Goal: Task Accomplishment & Management: Manage account settings

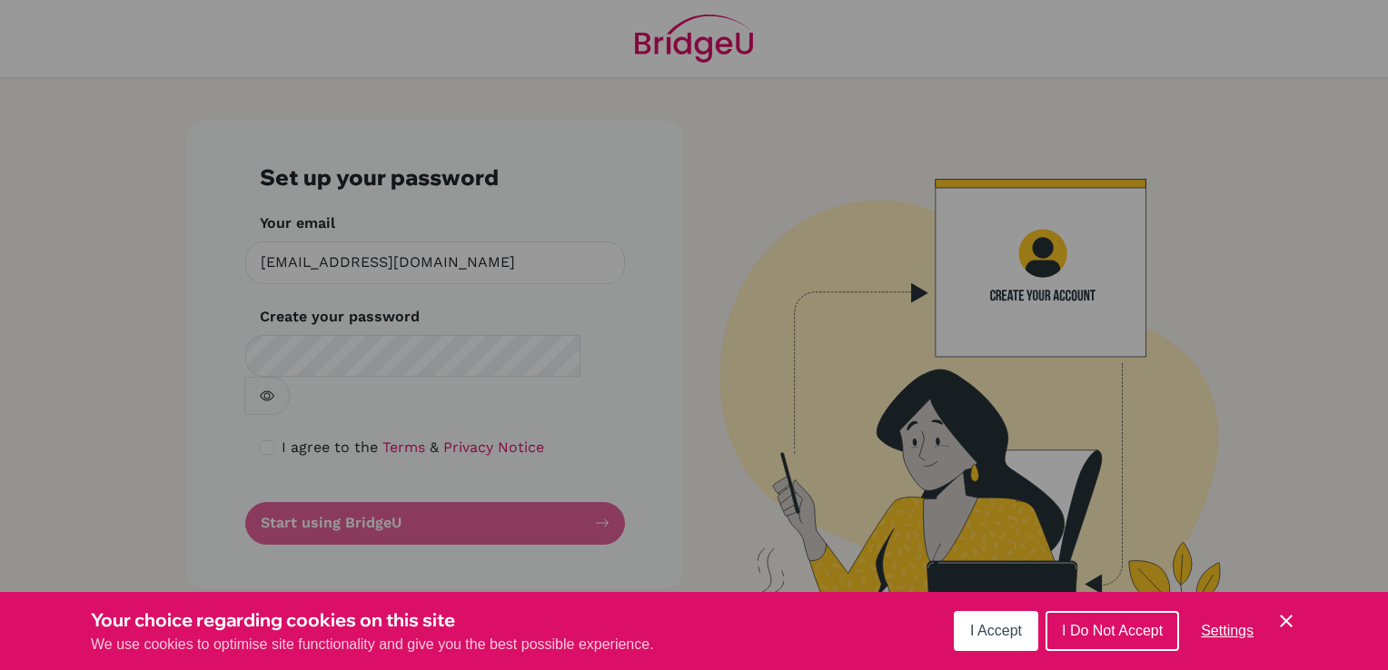
click at [521, 336] on div "Cookie Preferences" at bounding box center [694, 335] width 1388 height 670
click at [480, 348] on div "Cookie Preferences" at bounding box center [694, 335] width 1388 height 670
click at [1000, 626] on span "I Accept" at bounding box center [996, 630] width 52 height 15
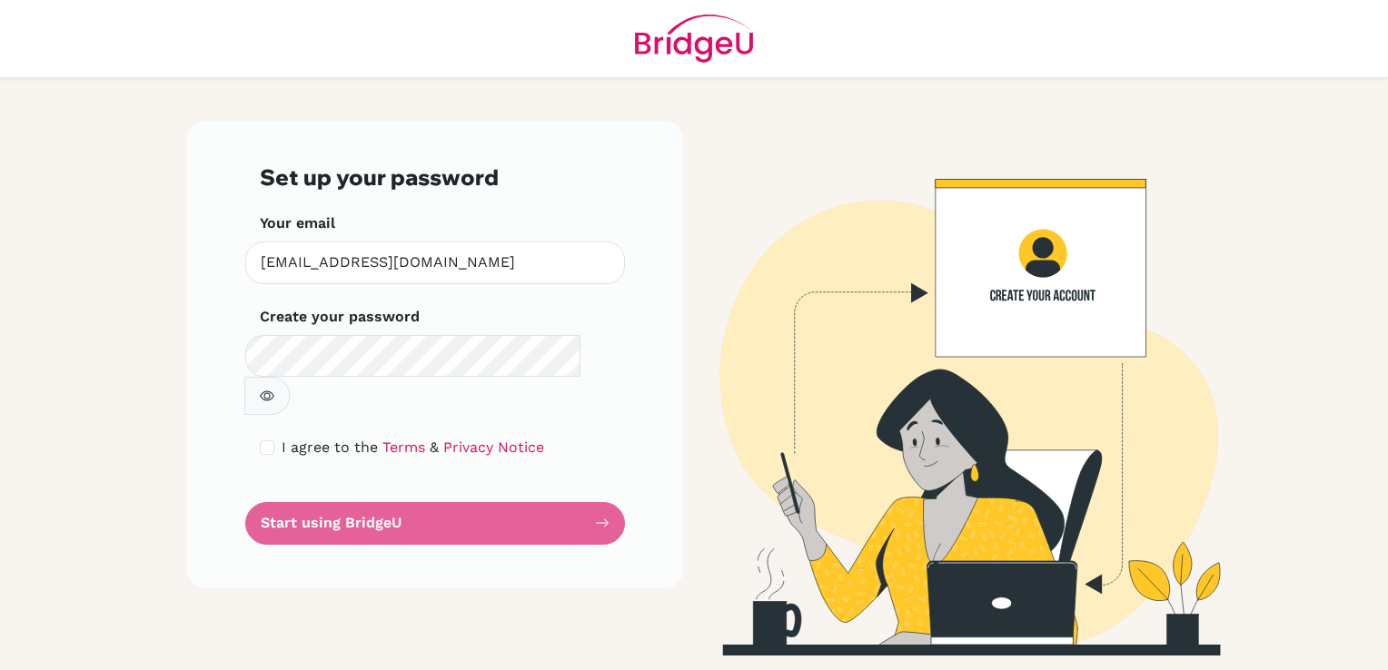
click at [274, 389] on icon "button" at bounding box center [267, 396] width 15 height 15
click at [523, 472] on form "Set up your password Your email dpacheco@macrisschool.org Invalid email Create …" at bounding box center [435, 354] width 351 height 381
click at [600, 491] on form "Set up your password Your email dpacheco@macrisschool.org Invalid email Create …" at bounding box center [435, 354] width 351 height 381
click at [283, 439] on span "I agree to the" at bounding box center [330, 447] width 96 height 17
click at [266, 441] on input "checkbox" at bounding box center [267, 448] width 15 height 15
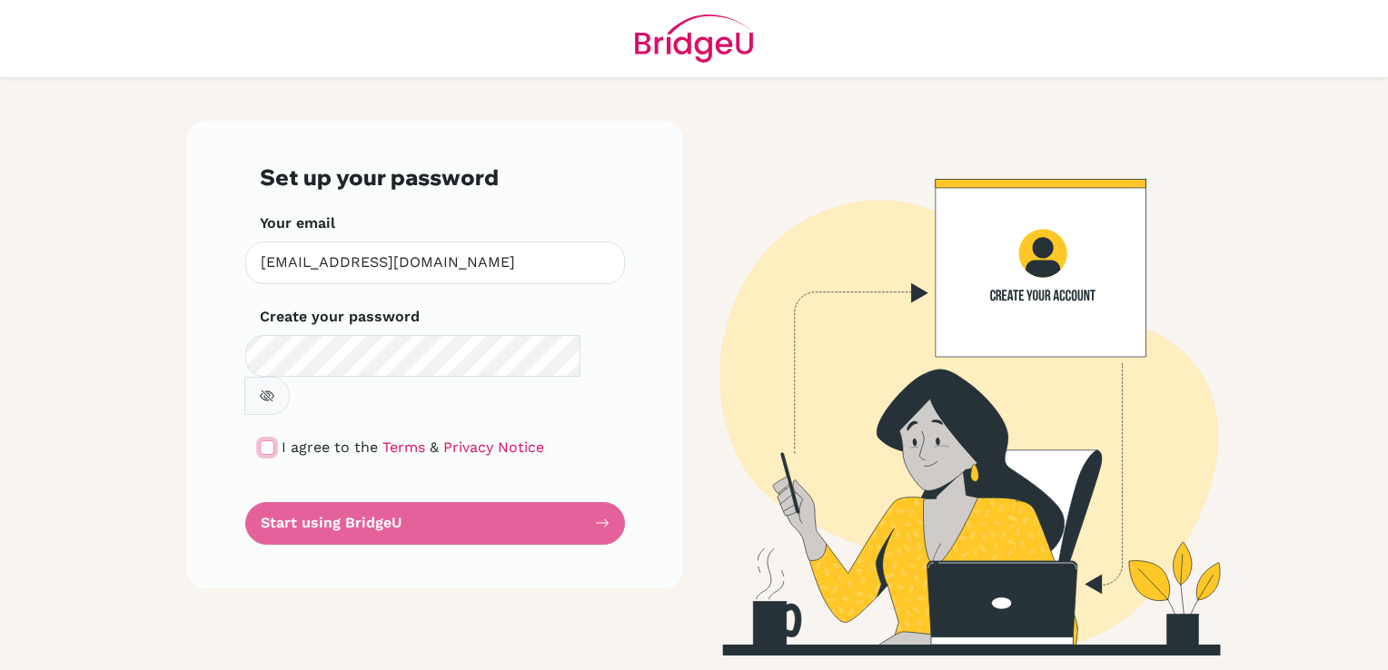
checkbox input "true"
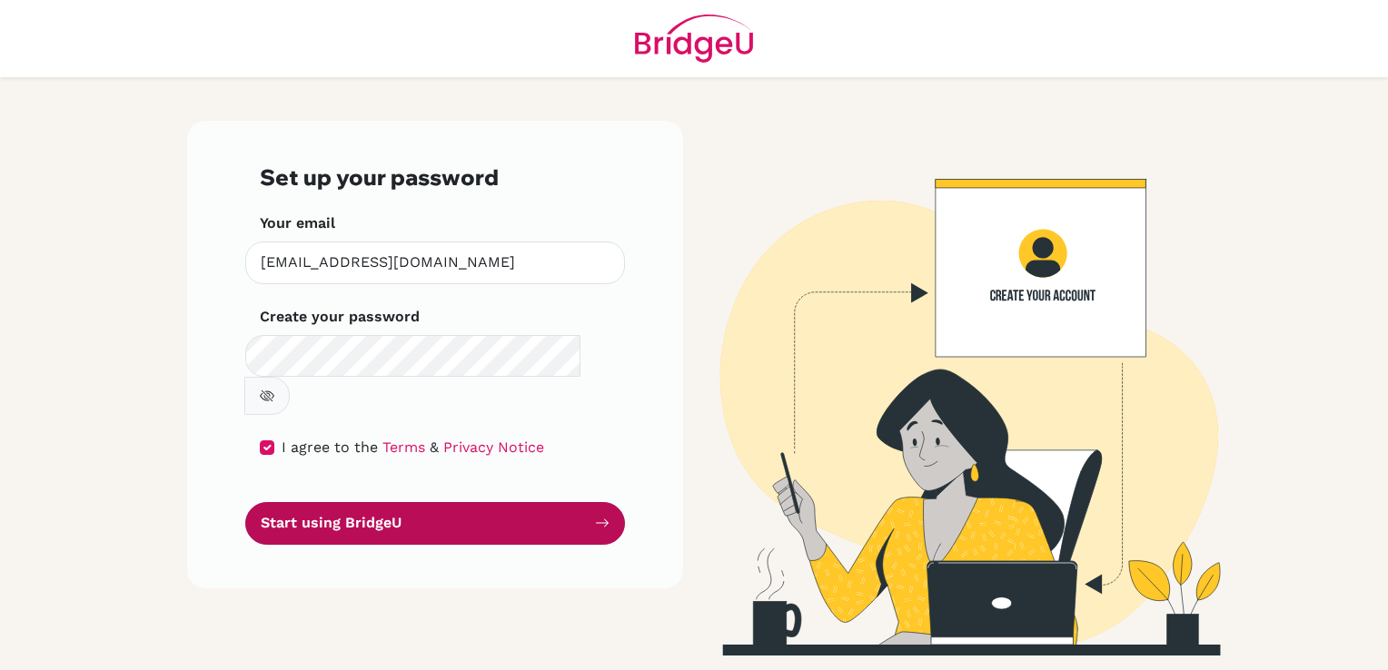
click at [322, 502] on button "Start using BridgeU" at bounding box center [435, 523] width 380 height 43
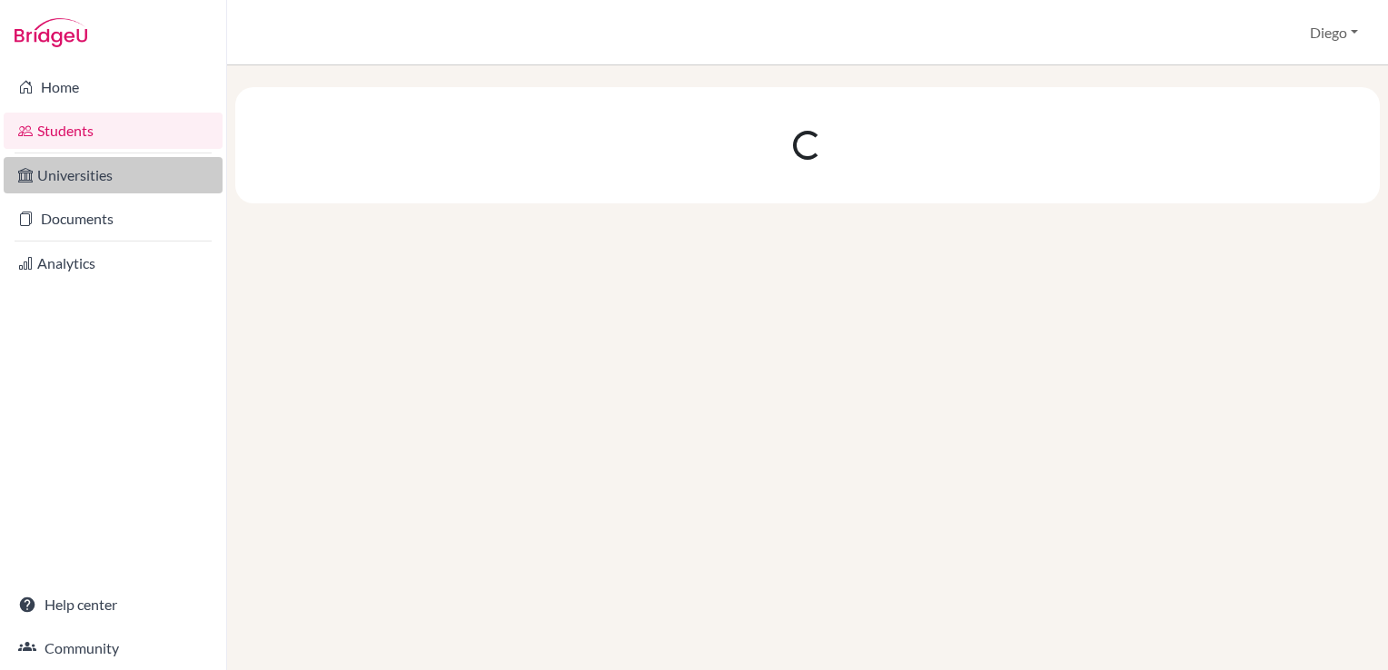
click at [97, 172] on link "Universities" at bounding box center [113, 175] width 219 height 36
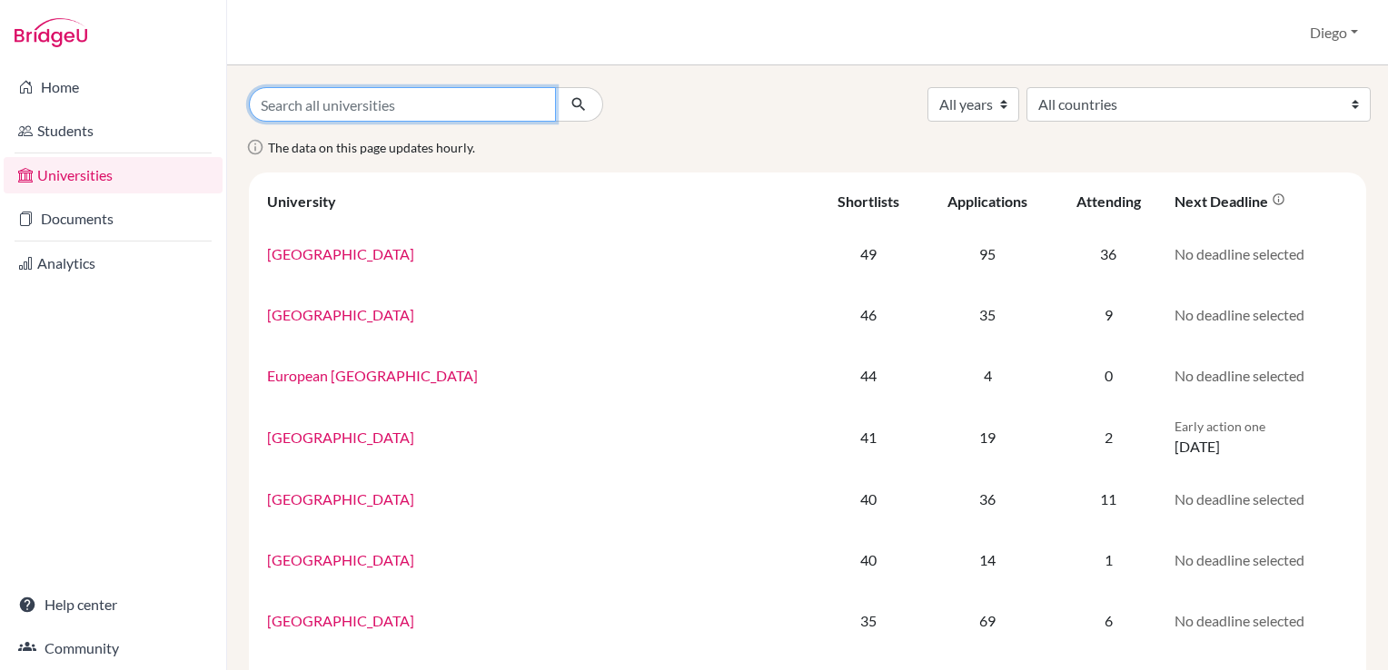
click at [364, 95] on input "Search all universities" at bounding box center [402, 104] width 307 height 35
type input "macris"
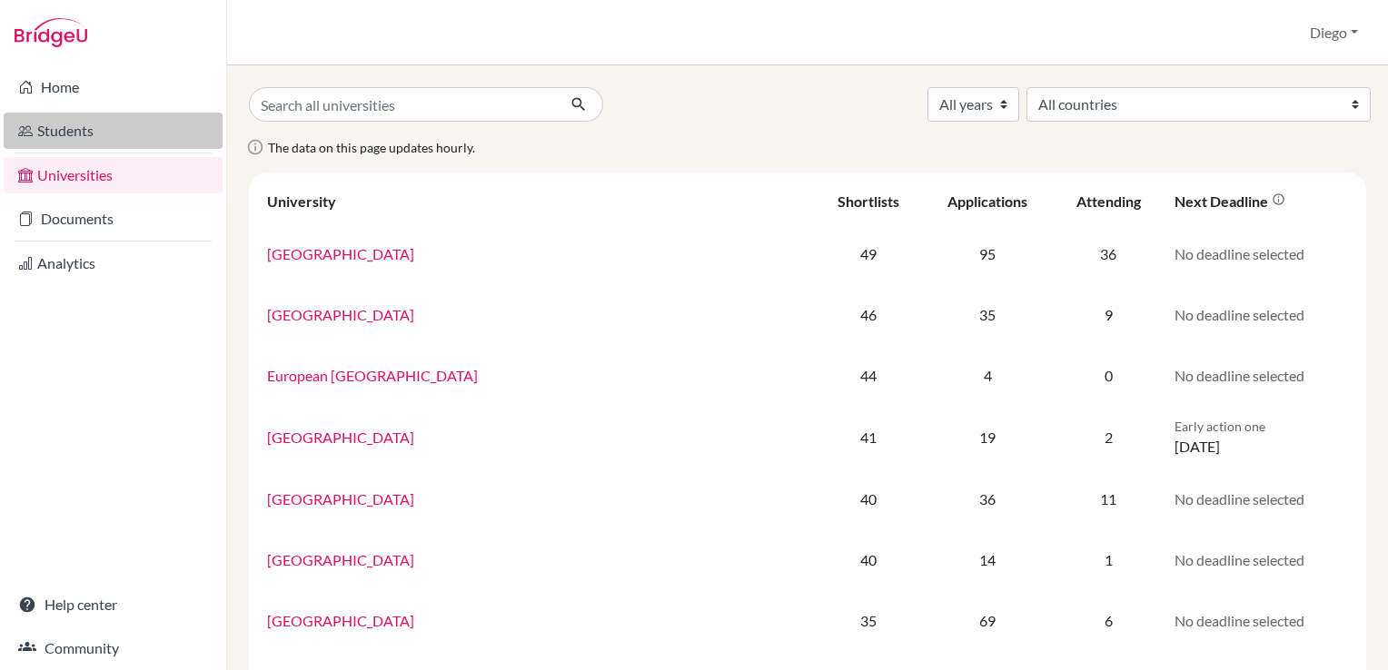
click at [152, 140] on link "Students" at bounding box center [113, 131] width 219 height 36
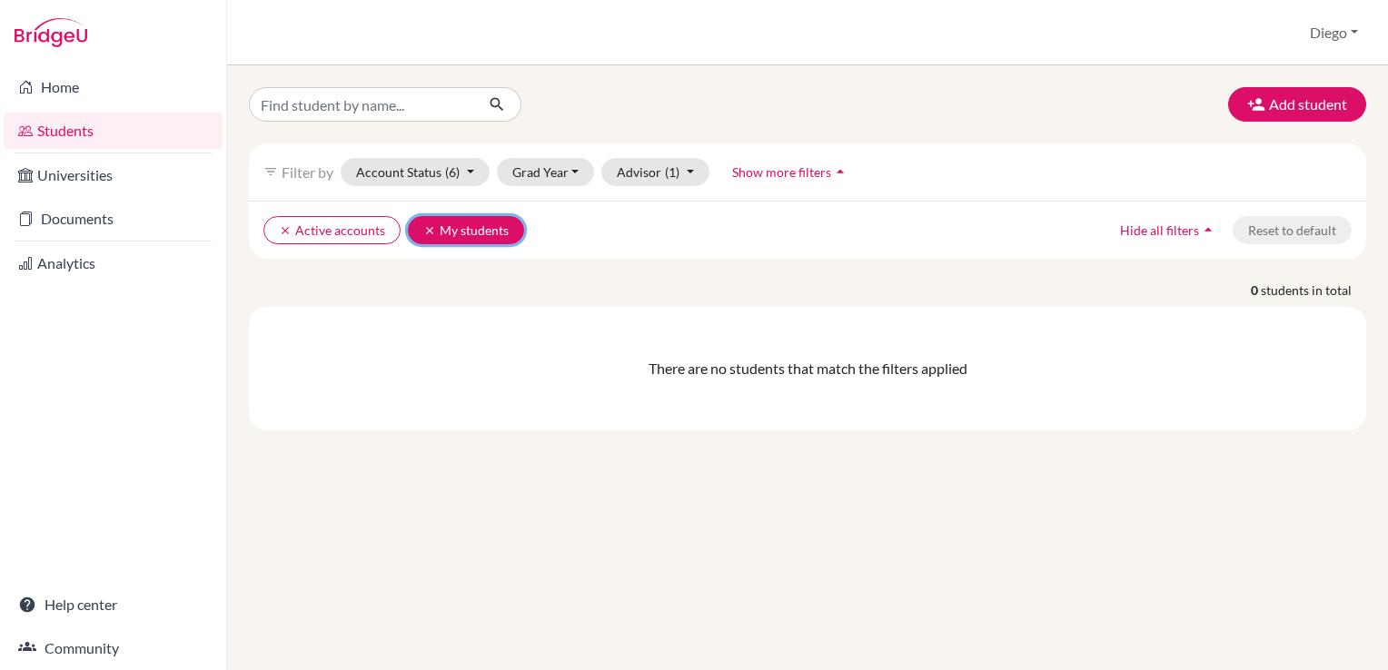
click at [485, 226] on button "clear My students" at bounding box center [466, 230] width 116 height 28
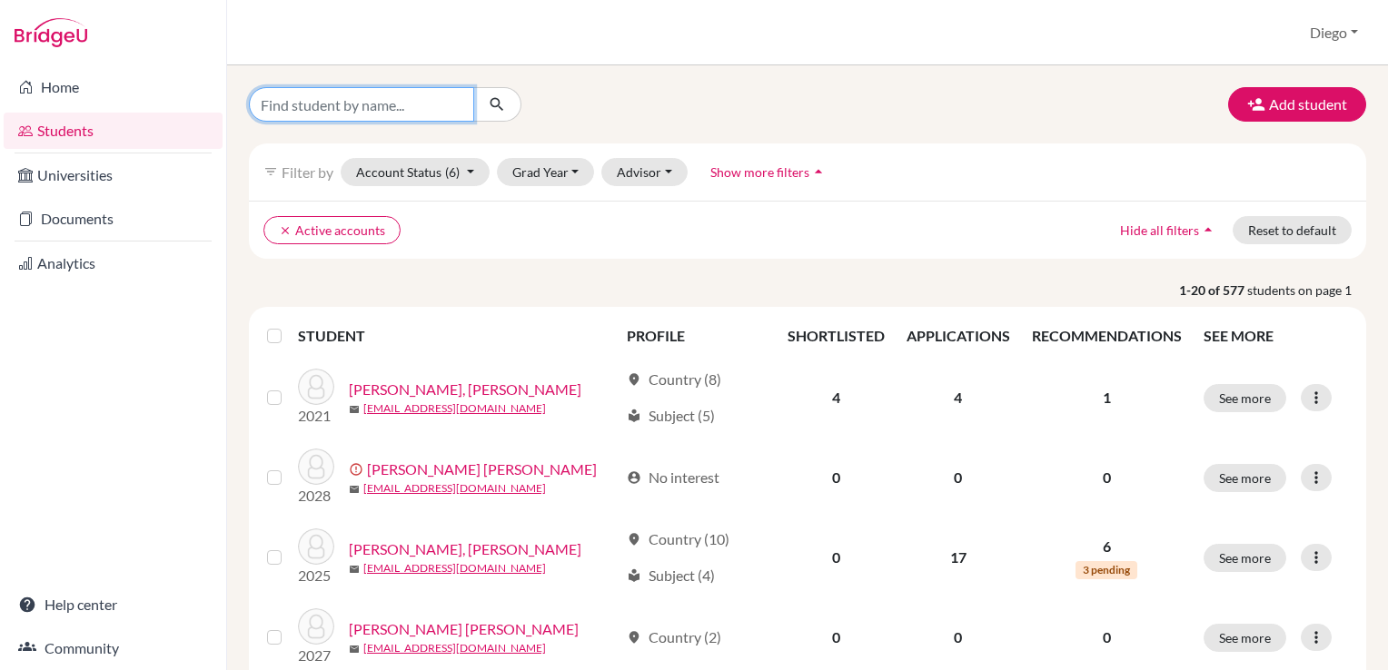
click at [366, 118] on input "Find student by name..." at bounding box center [361, 104] width 225 height 35
type input "a"
type input "[PERSON_NAME]"
click button "submit" at bounding box center [497, 104] width 48 height 35
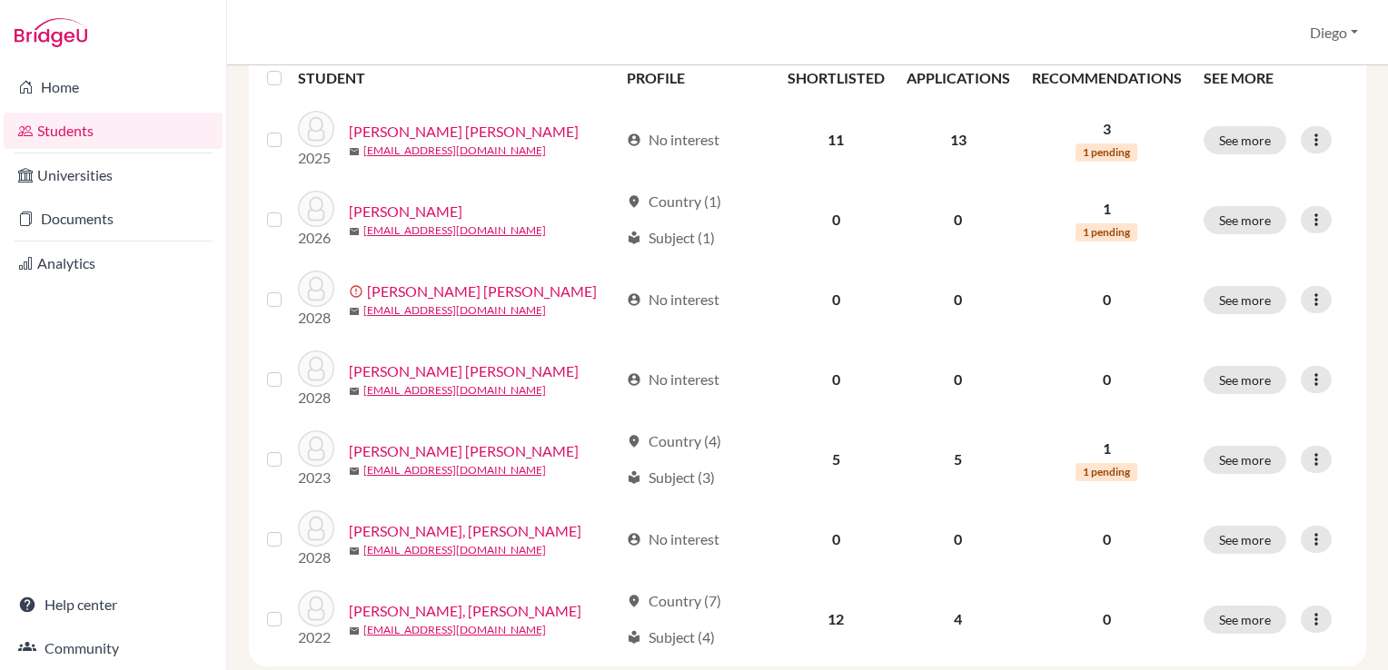
scroll to position [290, 0]
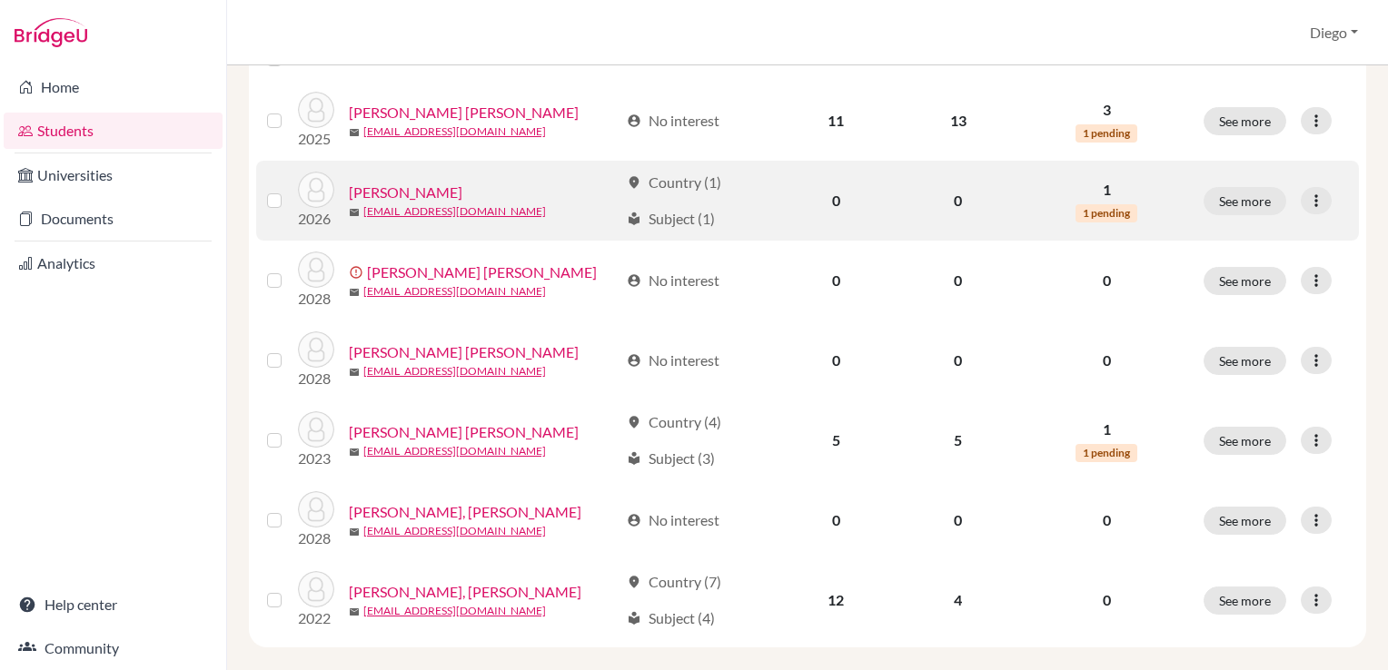
click at [400, 182] on link "[PERSON_NAME]" at bounding box center [406, 193] width 114 height 22
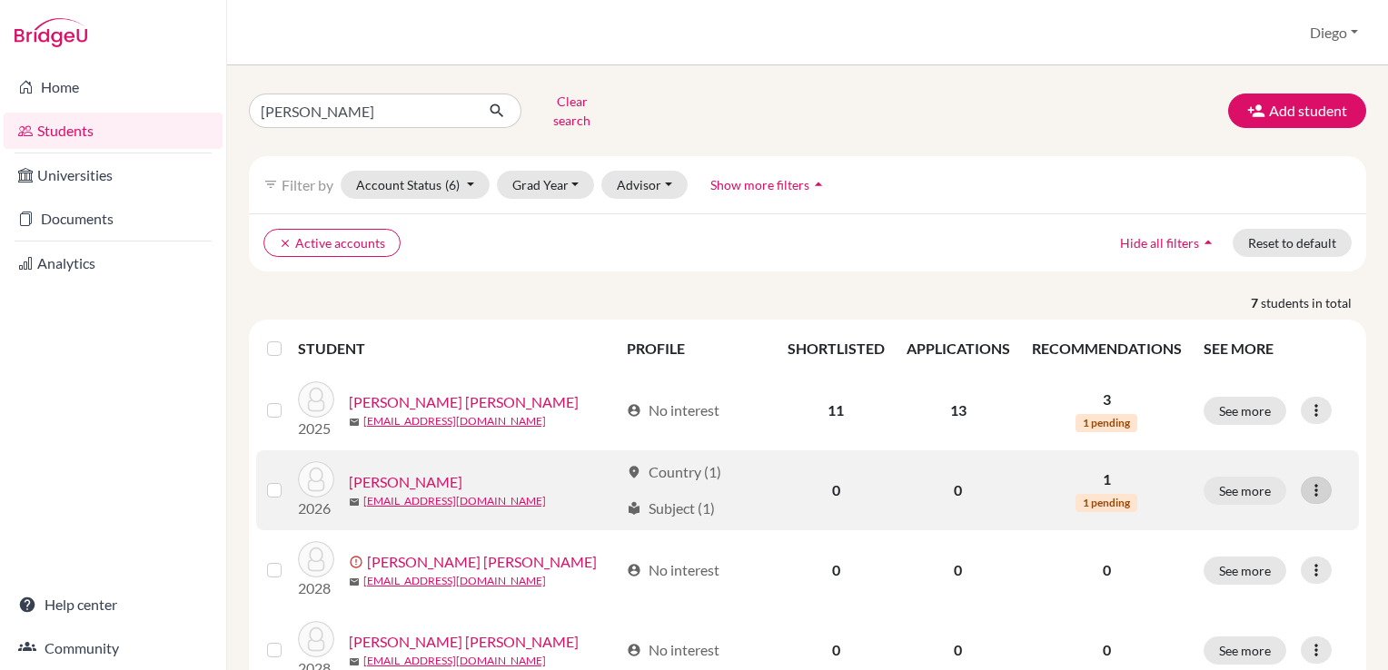
click at [1308, 481] on icon at bounding box center [1316, 490] width 18 height 18
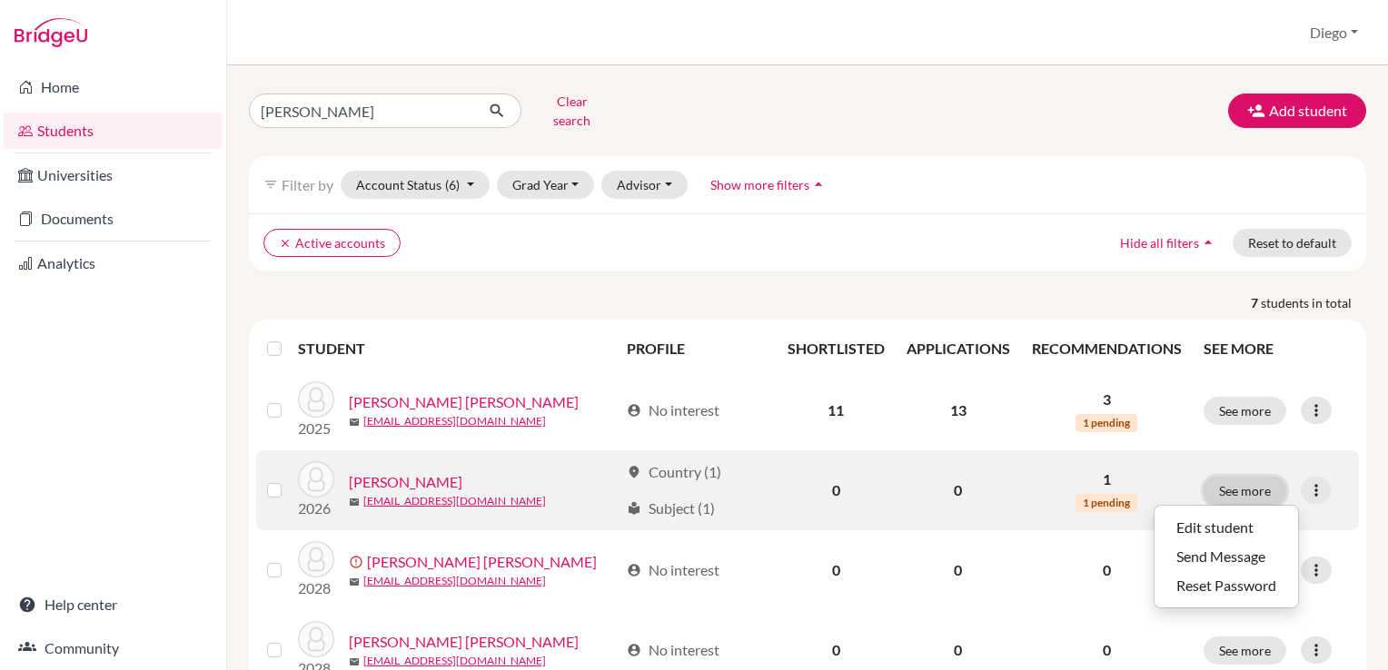
click at [1236, 477] on button "See more" at bounding box center [1245, 491] width 83 height 28
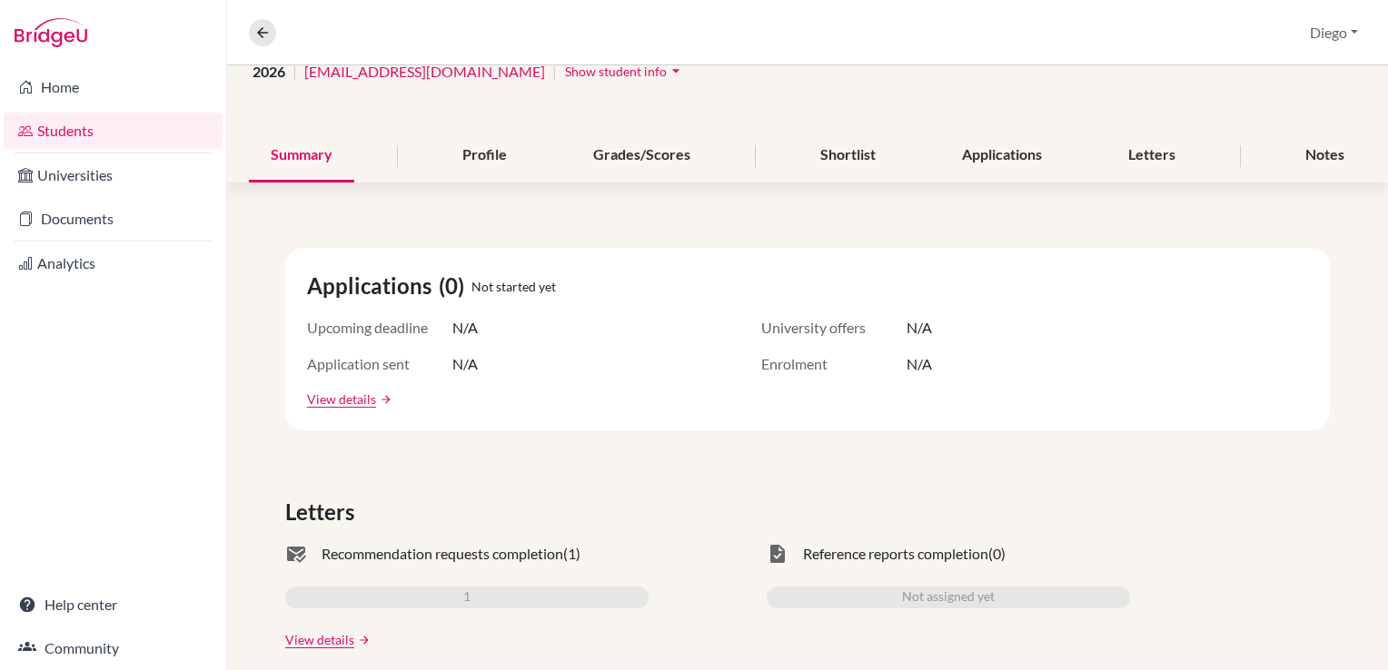
scroll to position [156, 0]
click at [466, 155] on div "Profile" at bounding box center [485, 157] width 88 height 54
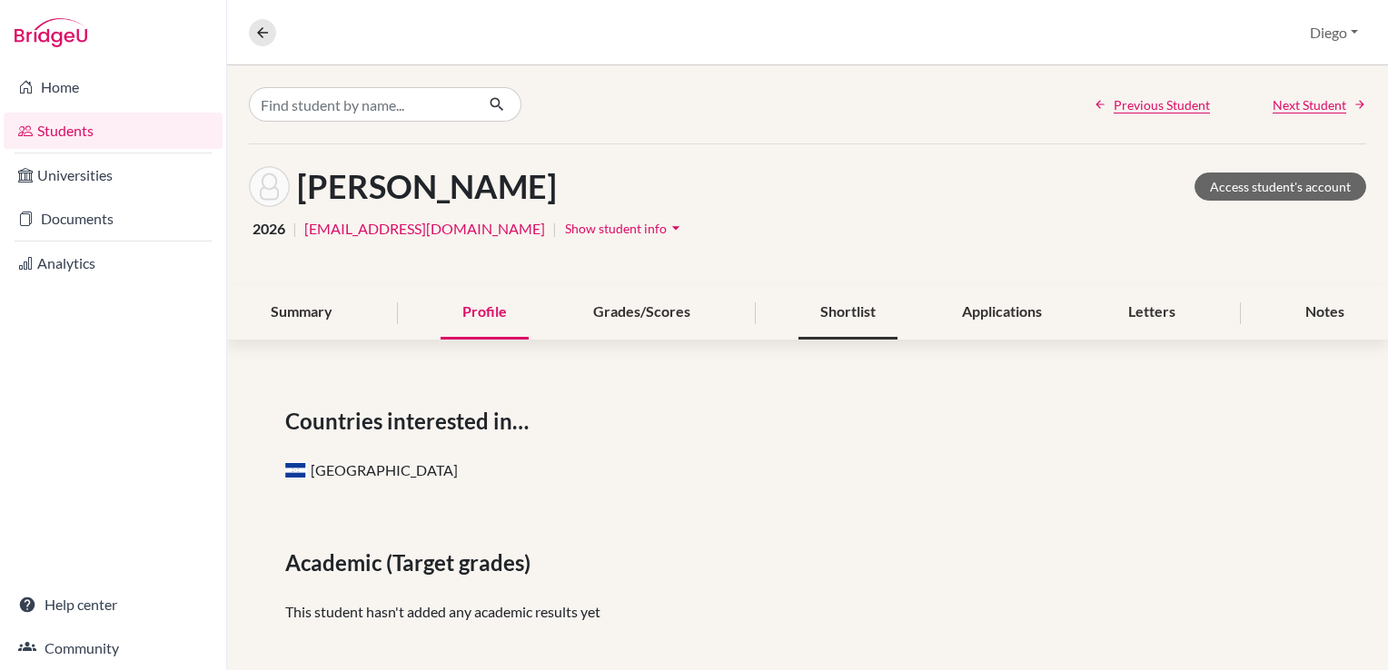
click at [887, 315] on div "Shortlist" at bounding box center [847, 313] width 99 height 54
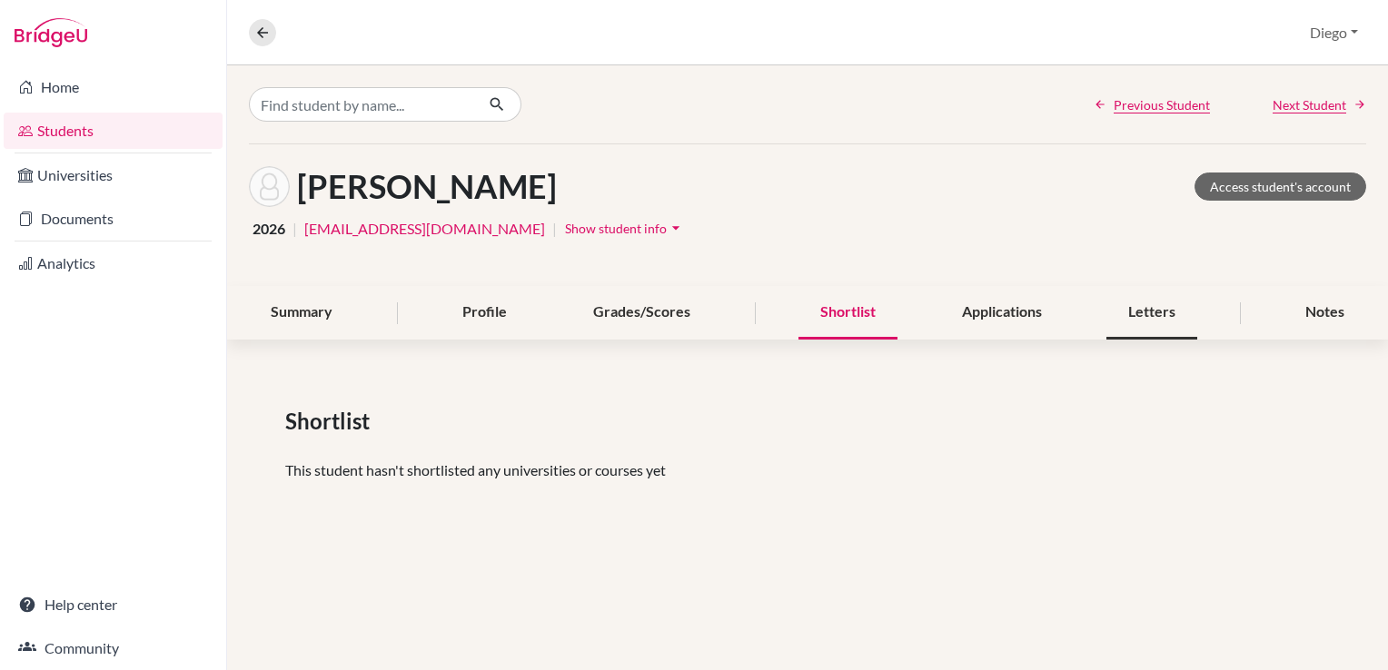
click at [1111, 322] on div "Letters" at bounding box center [1151, 313] width 91 height 54
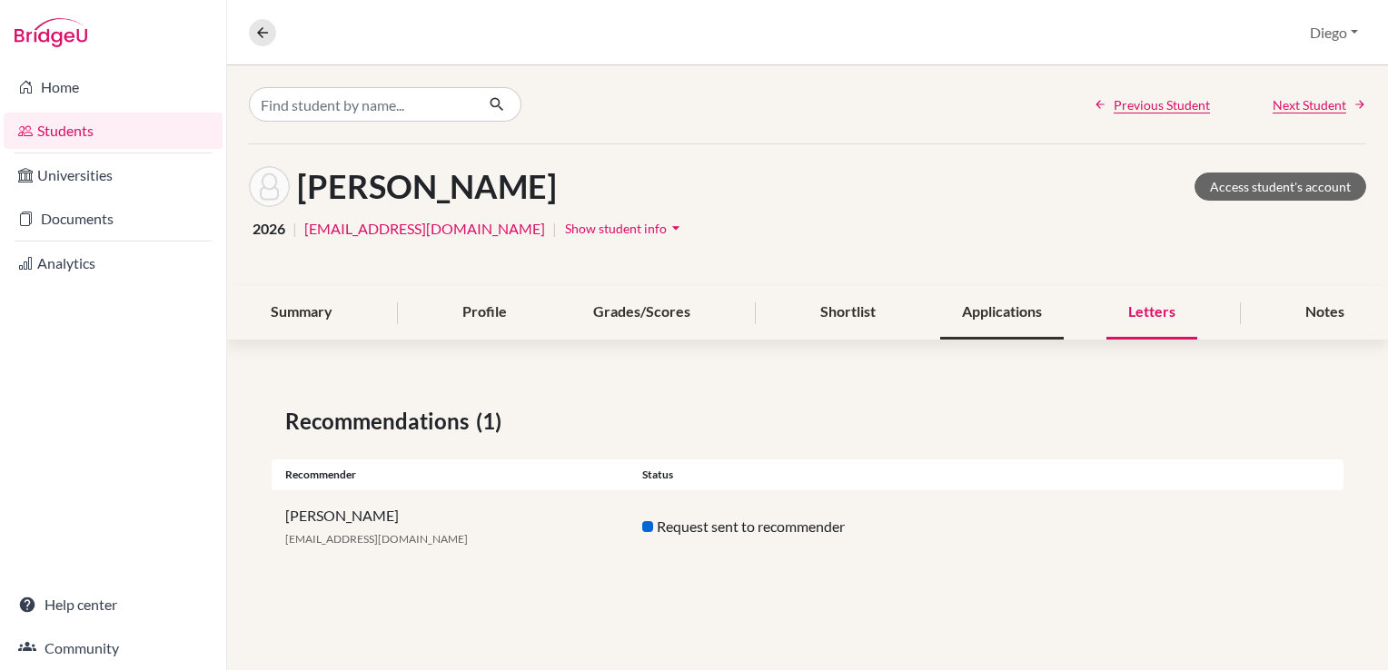
click at [991, 318] on div "Applications" at bounding box center [1002, 313] width 124 height 54
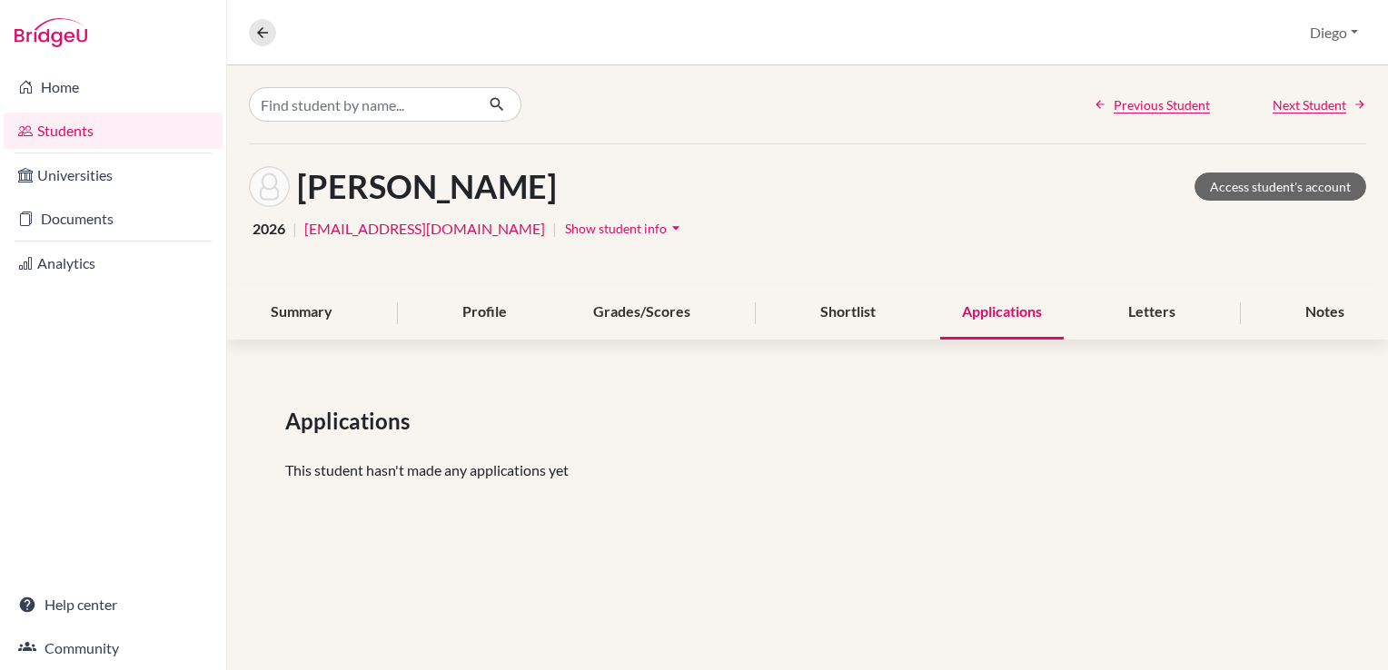
click at [1267, 322] on div "Summary Profile Grades/Scores Shortlist Applications Letters Notes" at bounding box center [807, 313] width 1117 height 54
click at [1304, 316] on div "Notes" at bounding box center [1325, 313] width 83 height 54
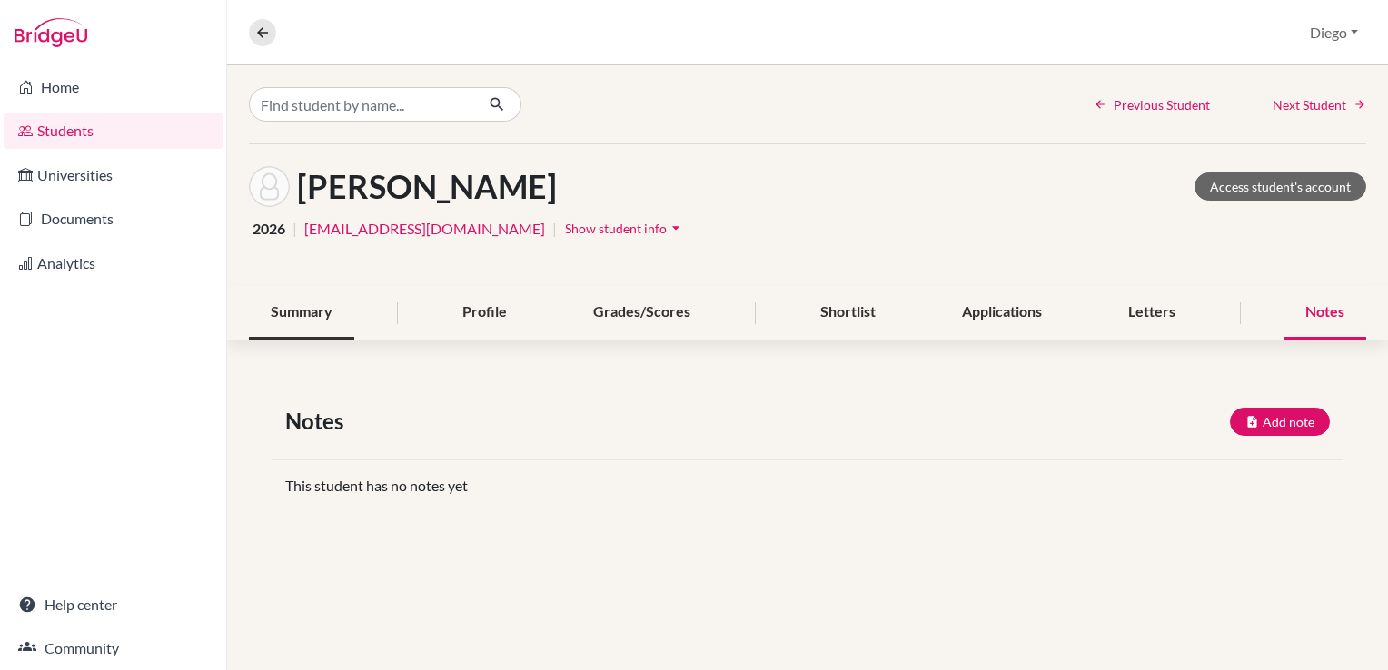
click at [351, 309] on div "Summary" at bounding box center [301, 313] width 105 height 54
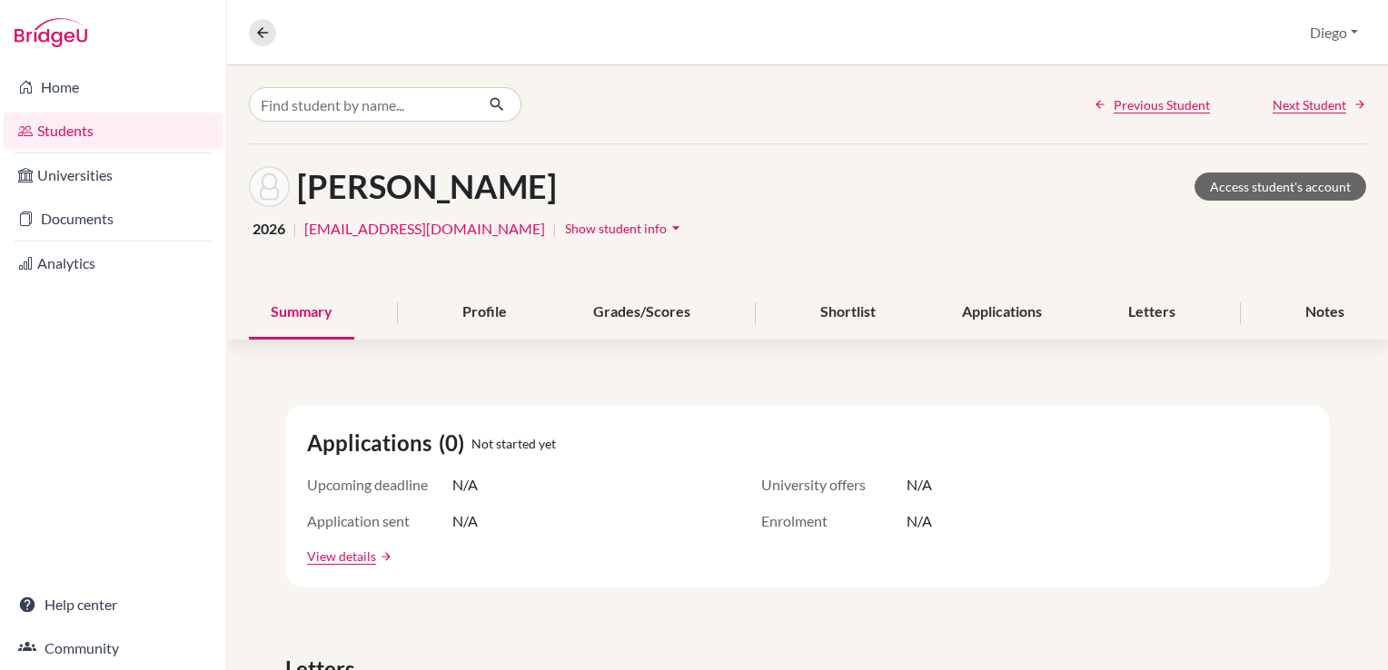
click at [682, 229] on icon "arrow_drop_down" at bounding box center [676, 228] width 18 height 18
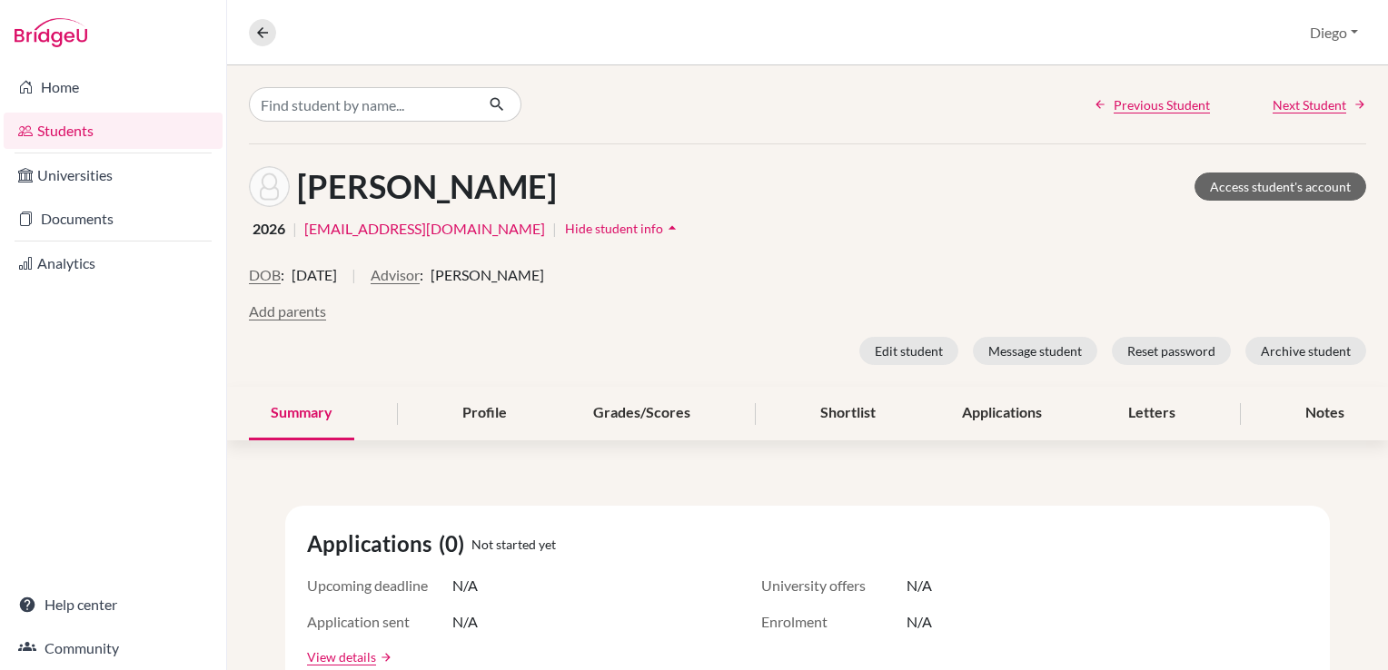
click at [879, 223] on div "2026 | alejandramarialanza@macrisschool.org | Hide student info arrow_drop_up" at bounding box center [807, 228] width 1117 height 28
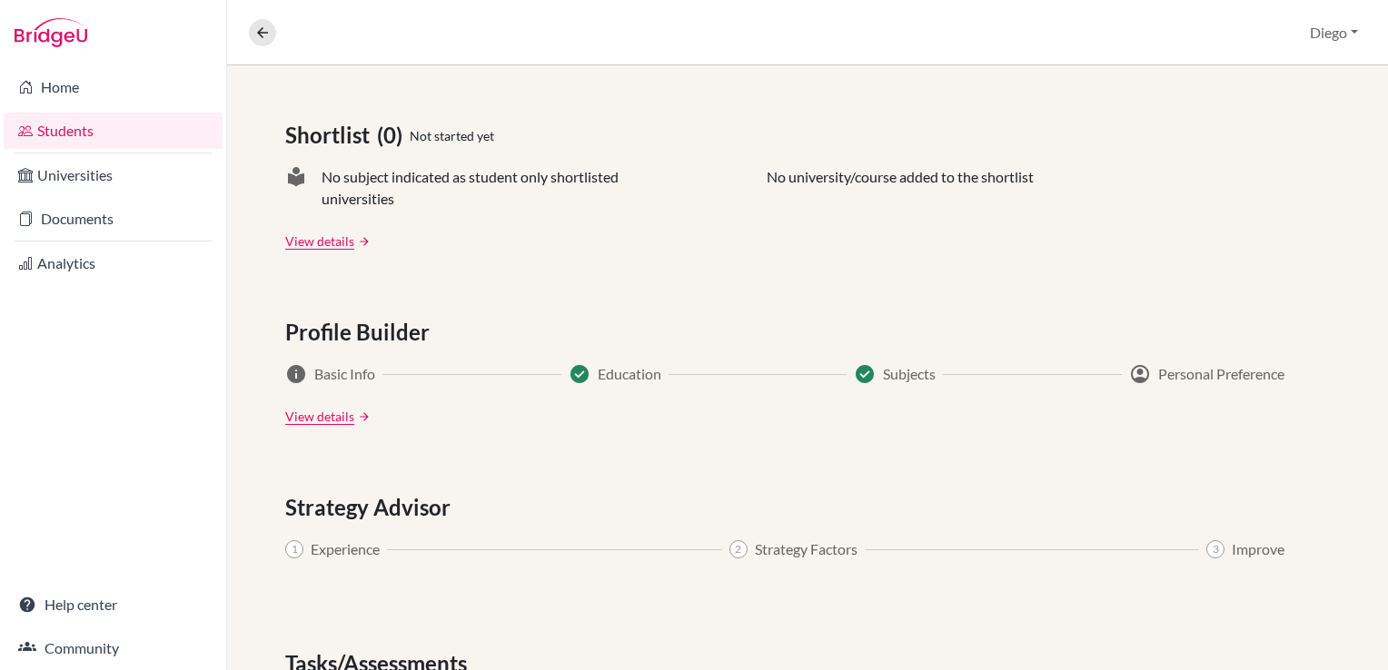
scroll to position [851, 0]
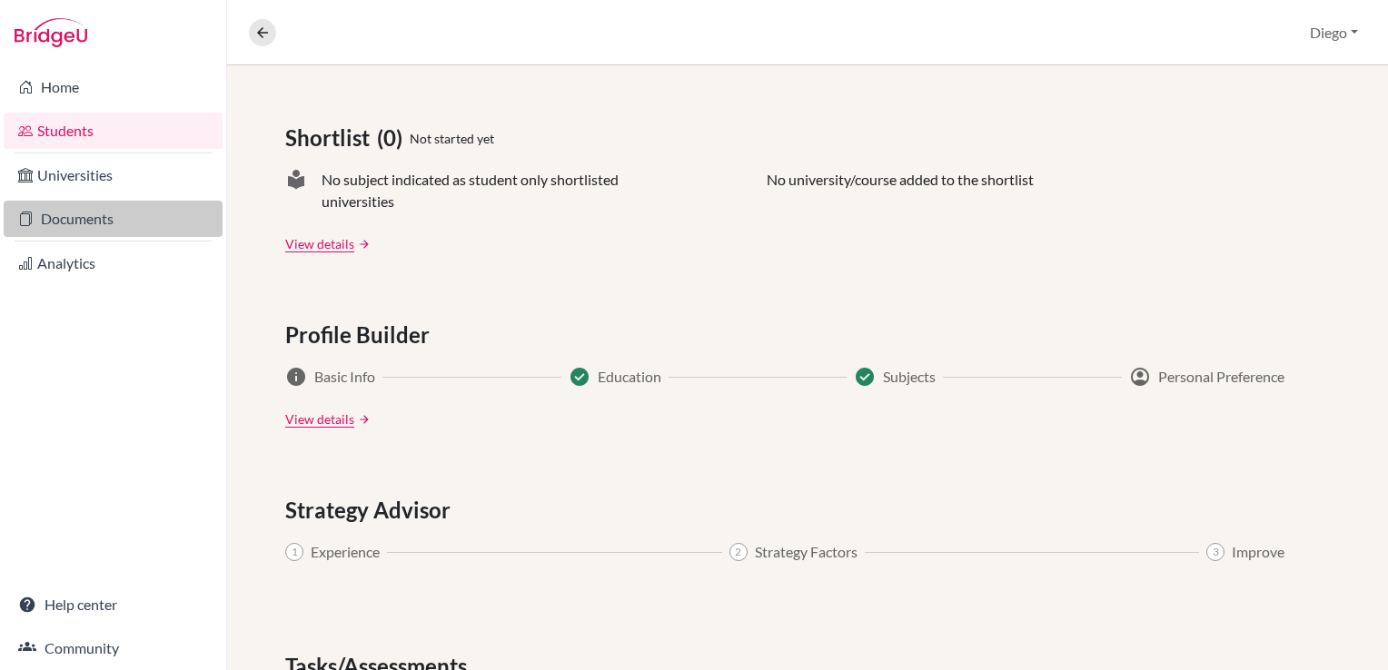
click at [116, 224] on link "Documents" at bounding box center [113, 219] width 219 height 36
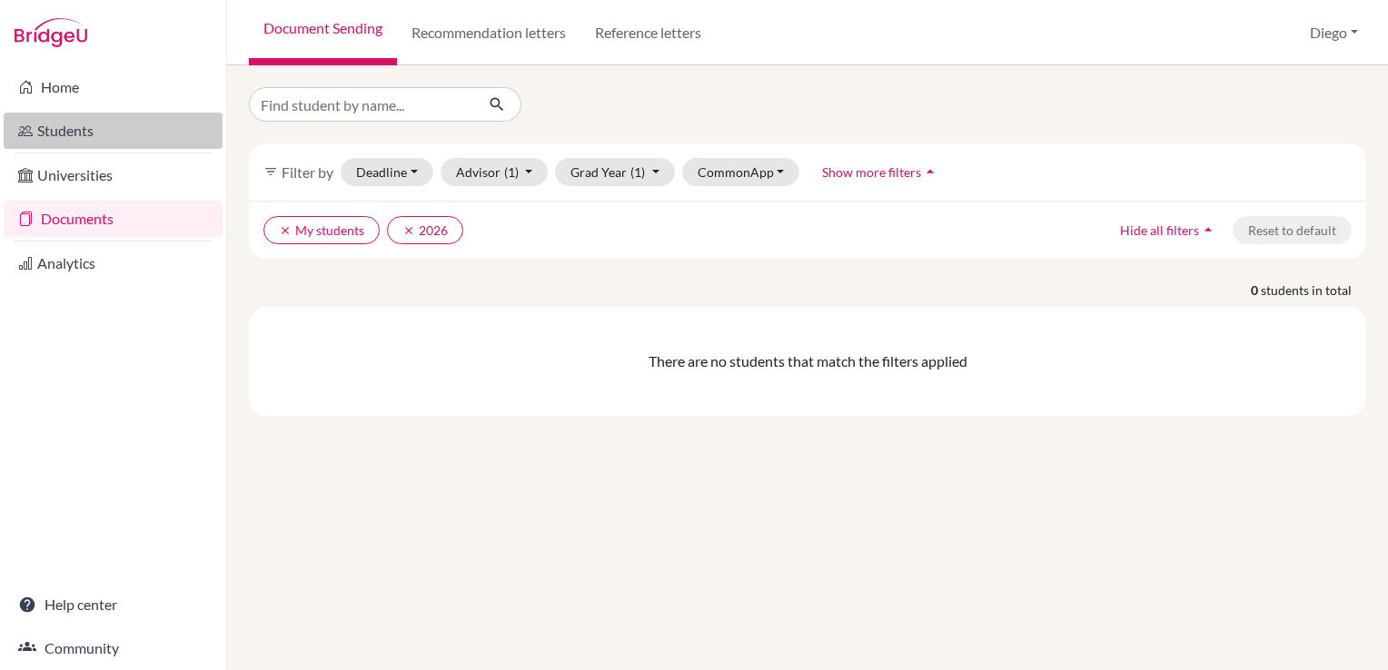
click at [95, 145] on link "Students" at bounding box center [113, 131] width 219 height 36
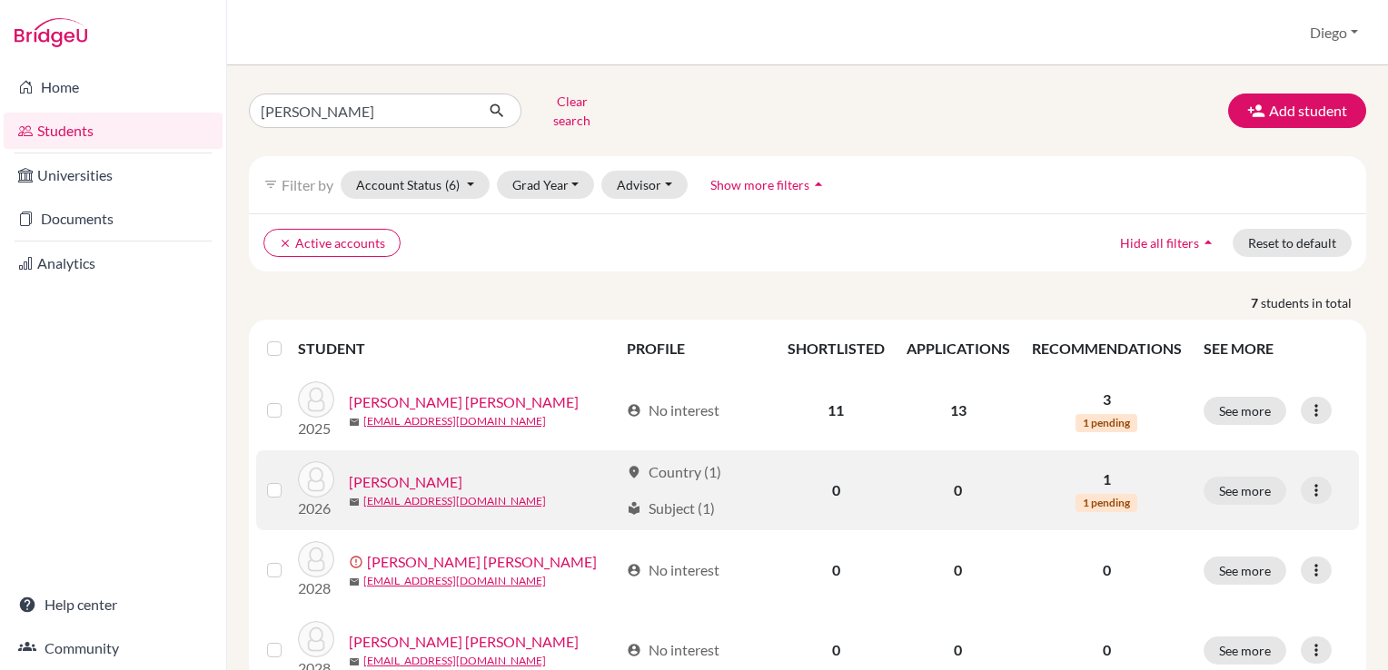
click at [425, 471] on link "[PERSON_NAME]" at bounding box center [406, 482] width 114 height 22
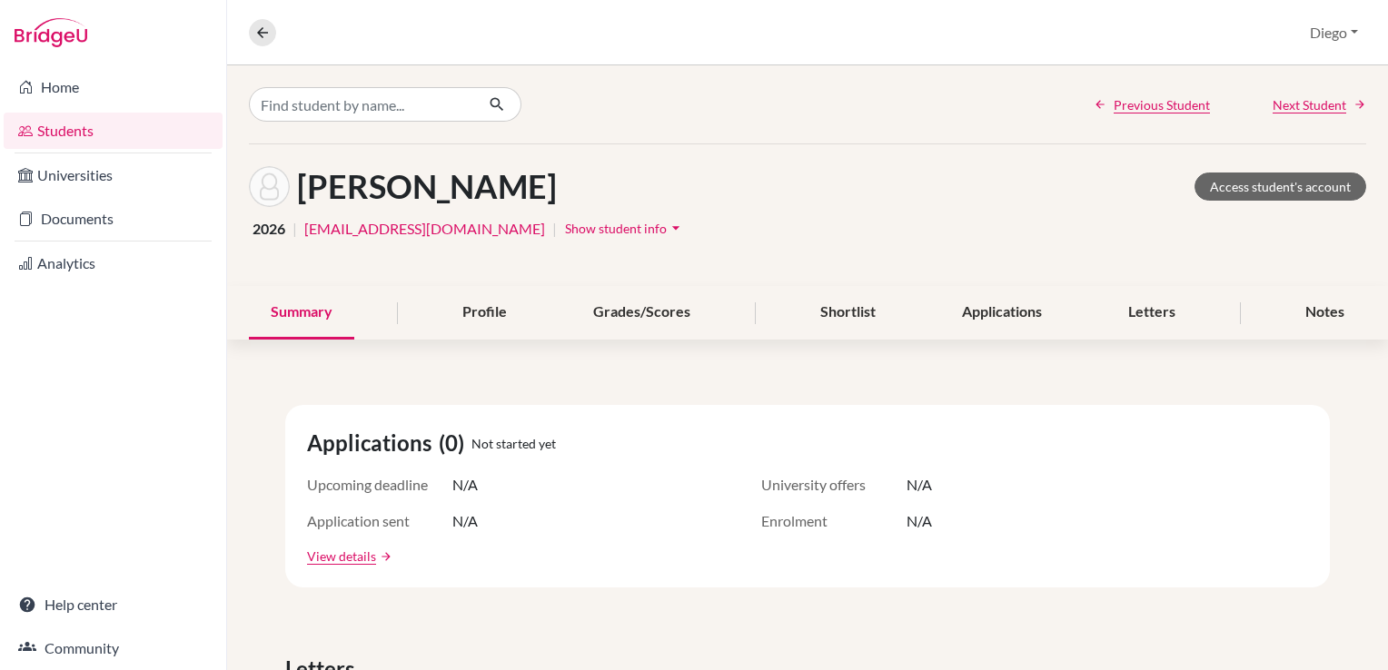
click at [680, 223] on icon "arrow_drop_down" at bounding box center [676, 228] width 18 height 18
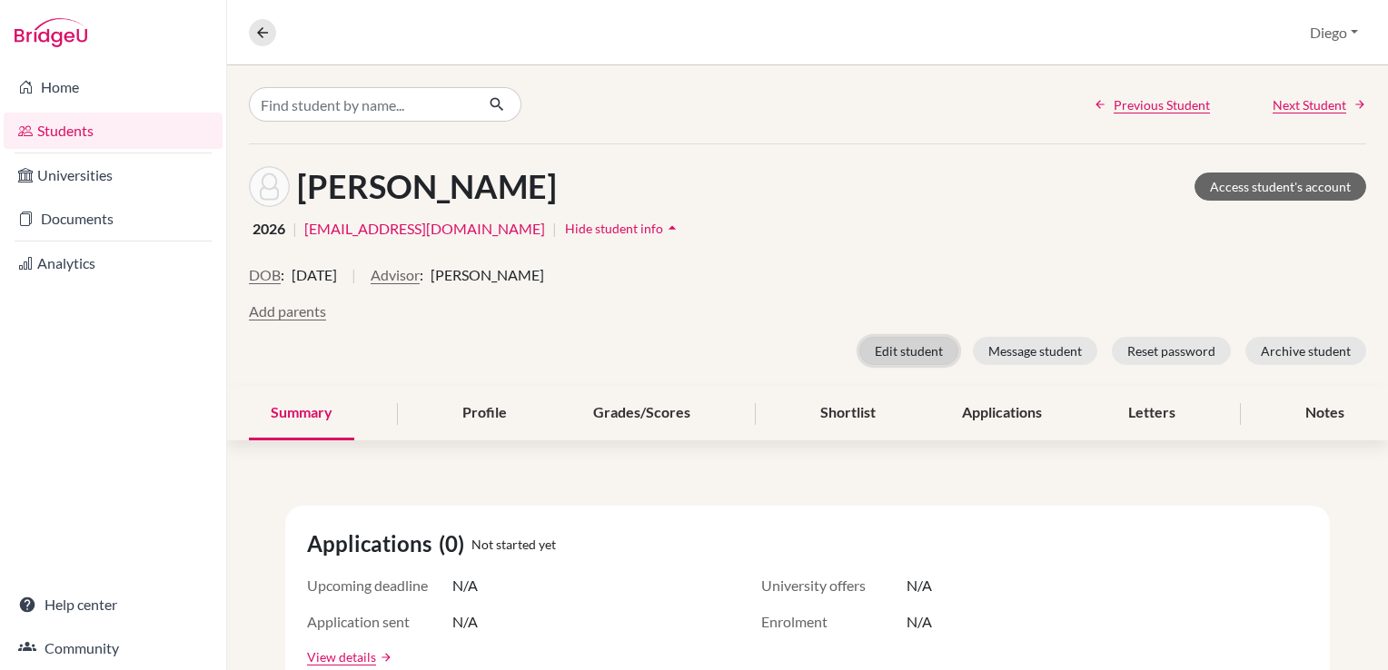
click at [885, 361] on button "Edit student" at bounding box center [908, 351] width 99 height 28
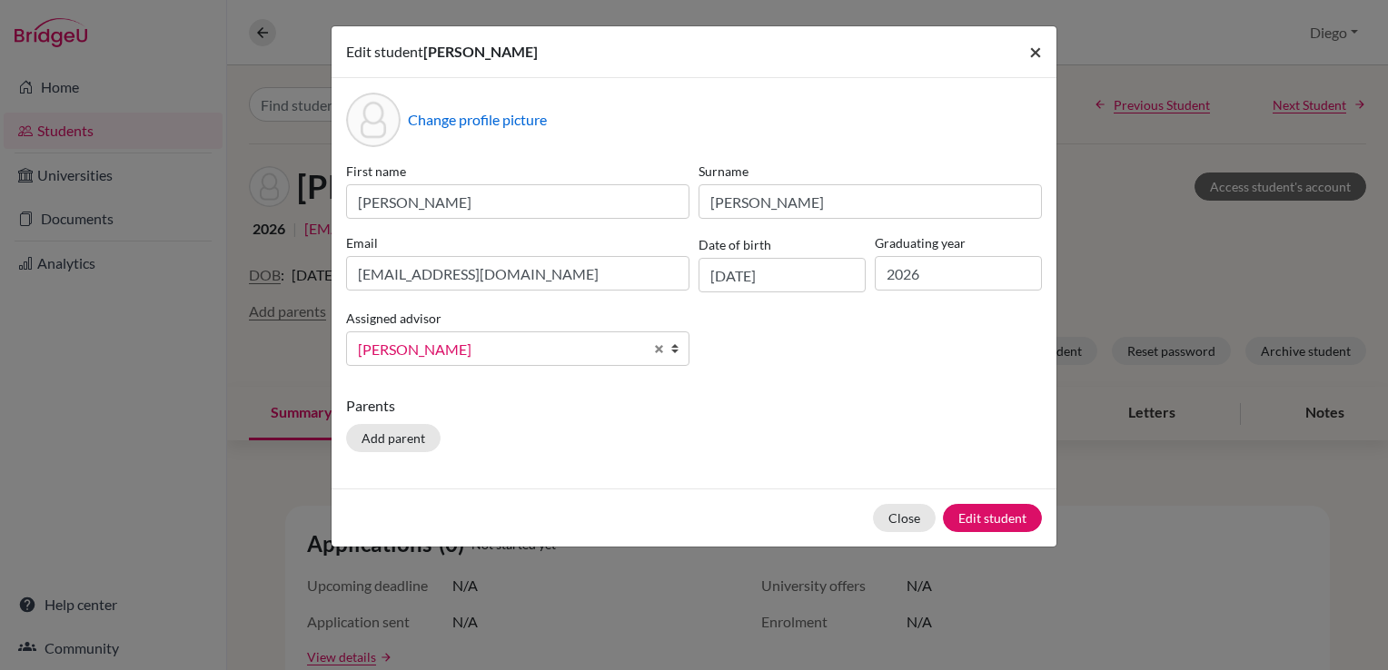
click at [1042, 64] on button "×" at bounding box center [1036, 51] width 42 height 51
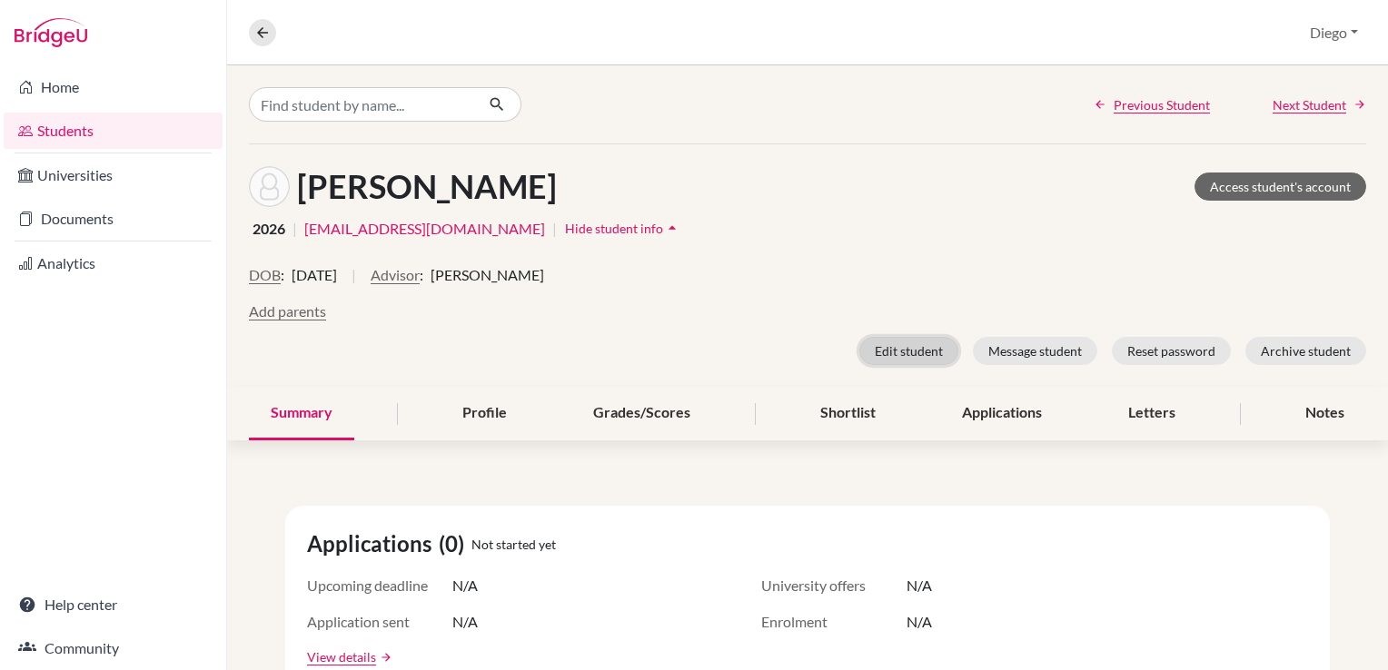
click at [912, 354] on button "Edit student" at bounding box center [908, 351] width 99 height 28
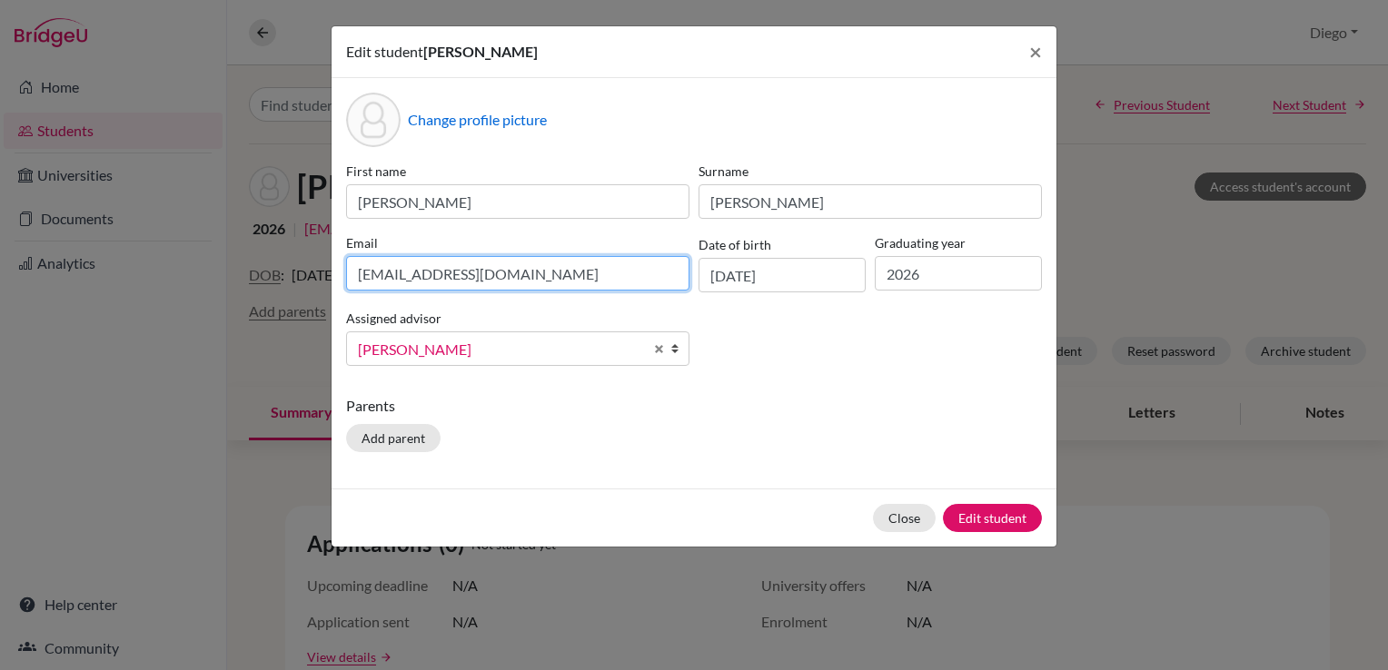
click at [527, 272] on input "[EMAIL_ADDRESS][DOMAIN_NAME]" at bounding box center [517, 273] width 343 height 35
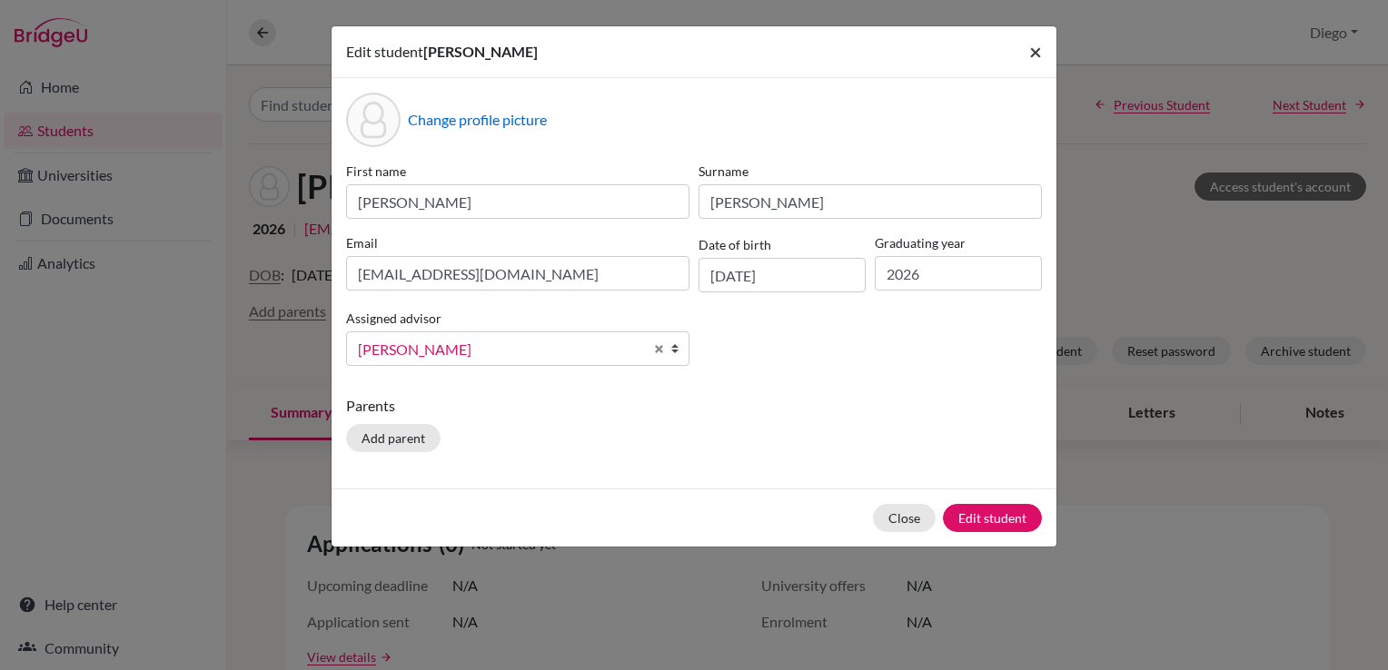
click at [1048, 53] on button "×" at bounding box center [1036, 51] width 42 height 51
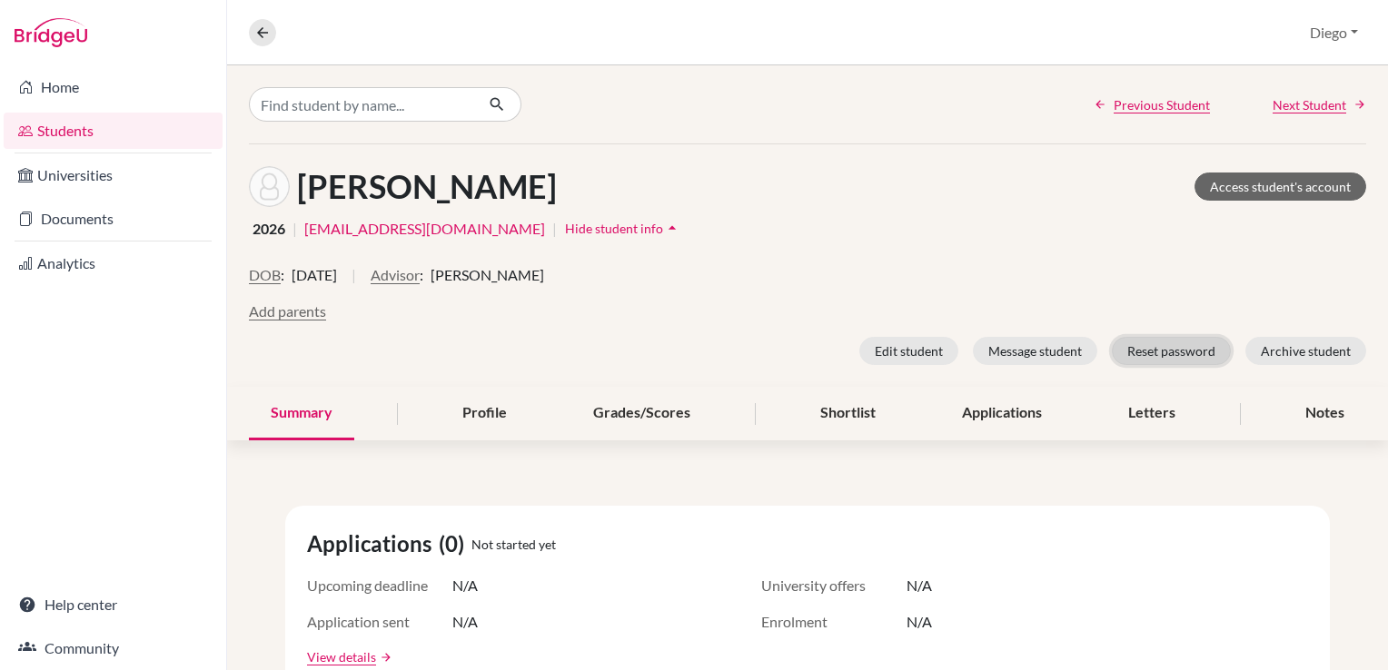
click at [1161, 340] on button "Reset password" at bounding box center [1171, 351] width 119 height 28
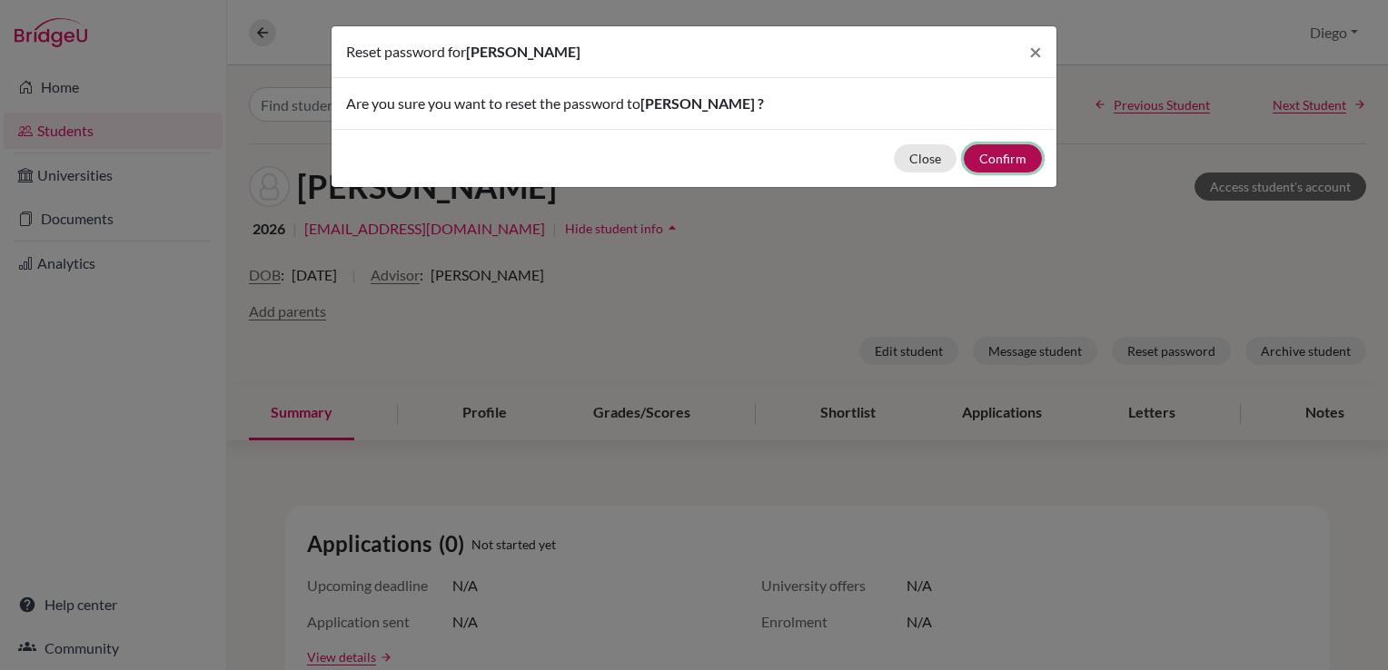
click at [992, 152] on button "Confirm" at bounding box center [1003, 158] width 78 height 28
